Goal: Task Accomplishment & Management: Manage account settings

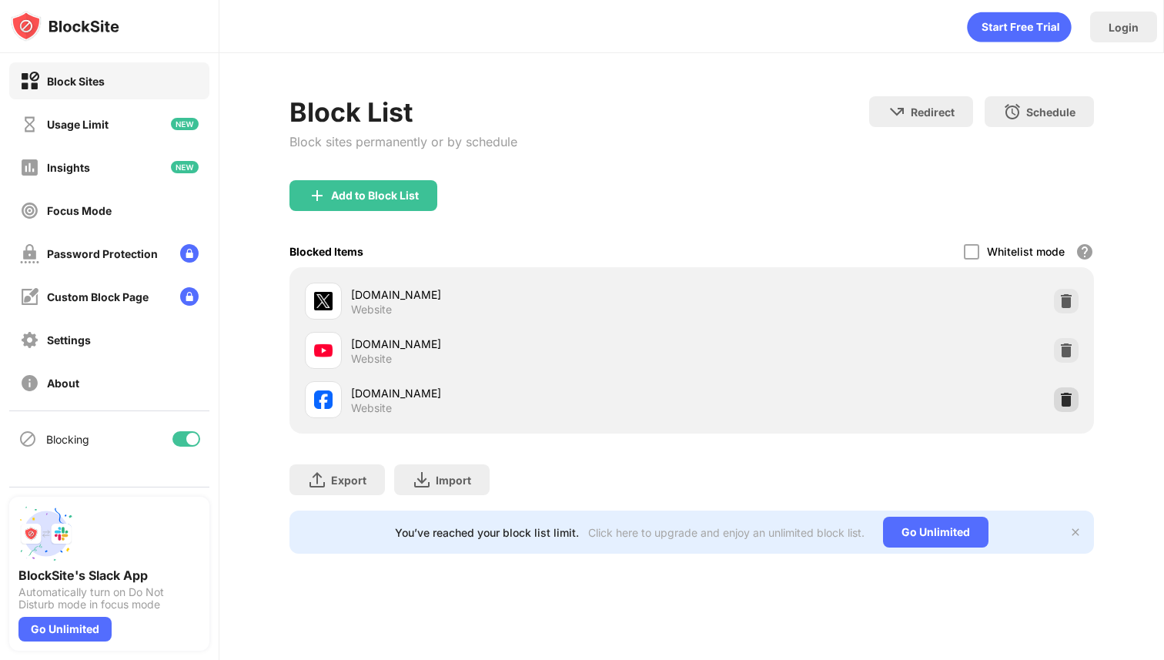
click at [1071, 395] on img at bounding box center [1065, 399] width 15 height 15
click at [1058, 353] on img at bounding box center [1065, 350] width 15 height 15
